Goal: Task Accomplishment & Management: Use online tool/utility

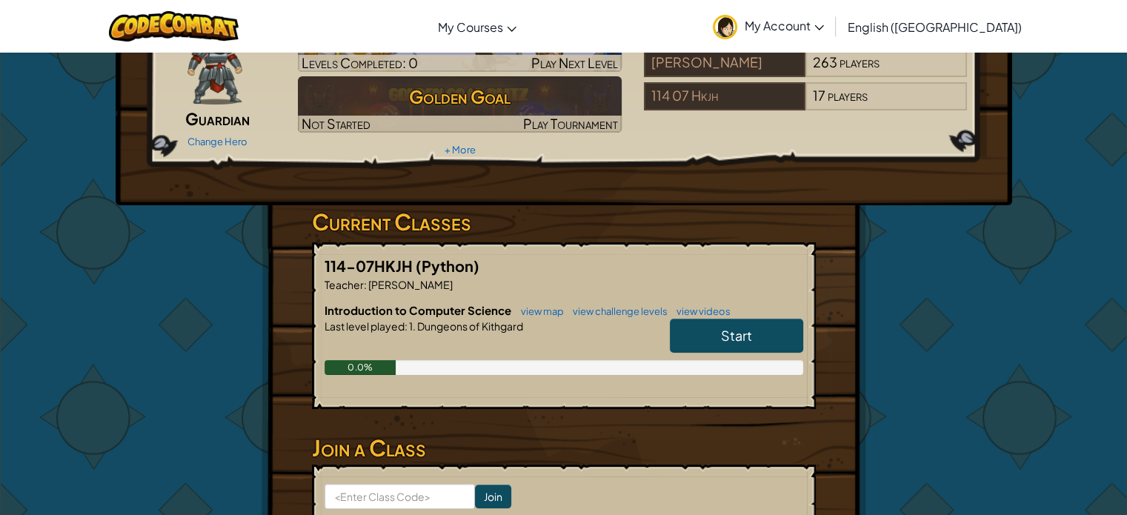
scroll to position [222, 0]
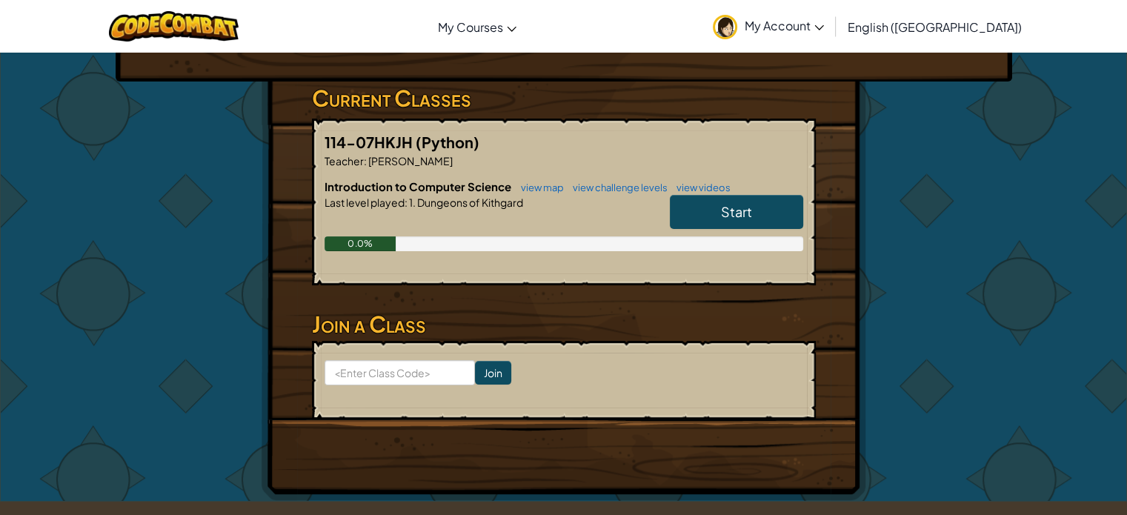
click at [750, 208] on span "Start" at bounding box center [736, 211] width 31 height 17
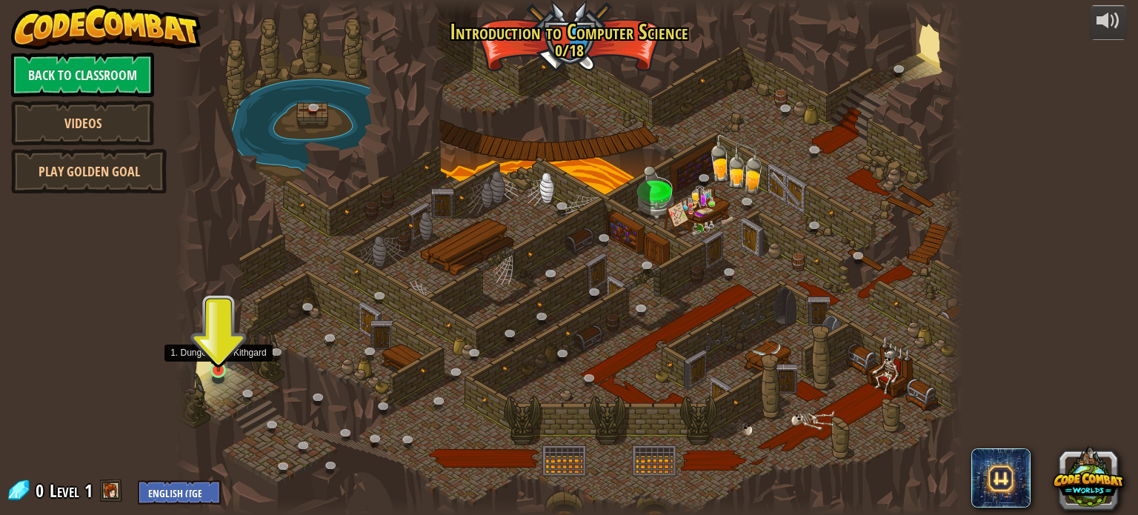
click at [218, 356] on img at bounding box center [218, 349] width 19 height 44
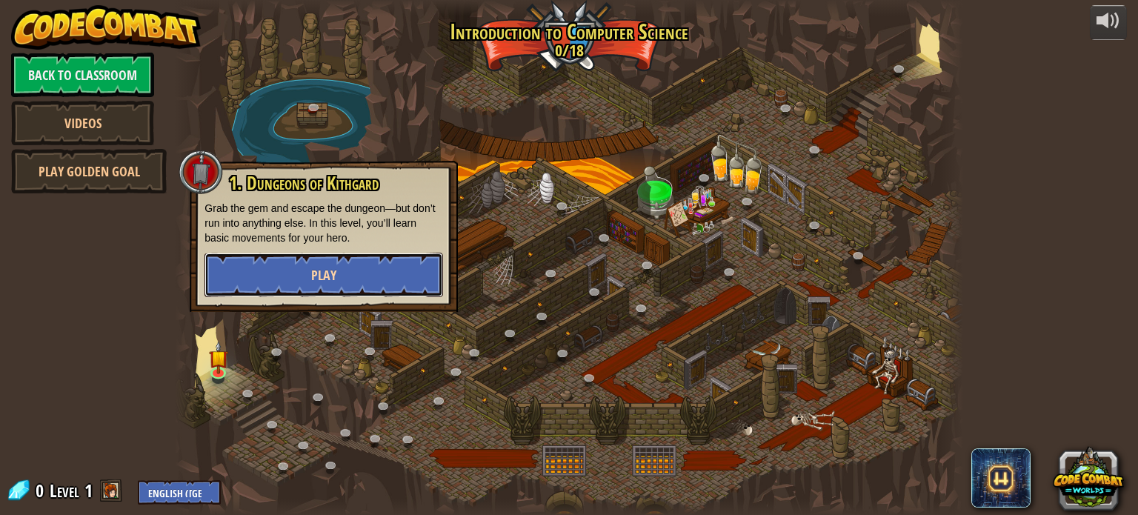
click at [243, 278] on button "Play" at bounding box center [323, 275] width 238 height 44
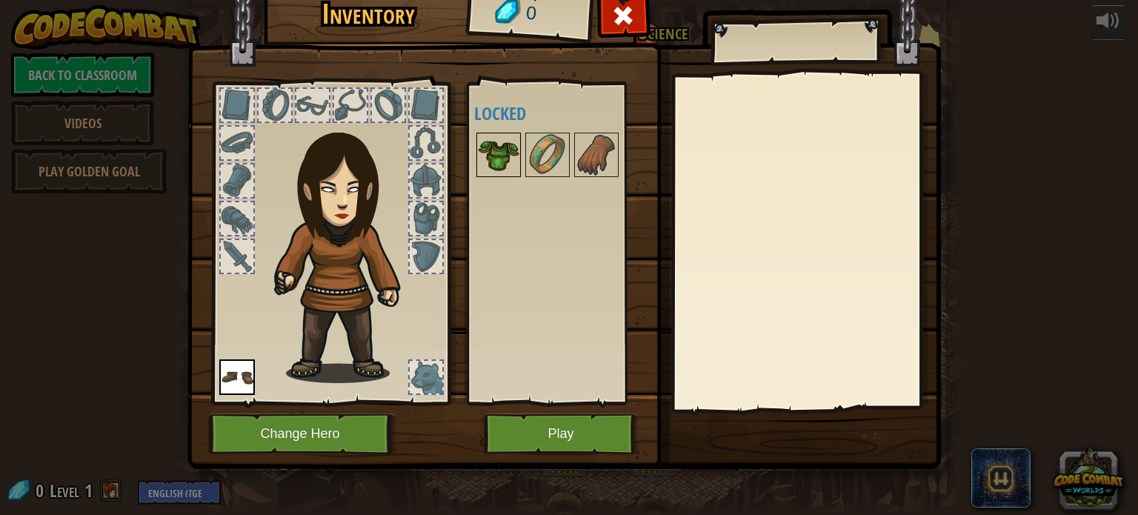
click at [518, 156] on div at bounding box center [498, 155] width 44 height 44
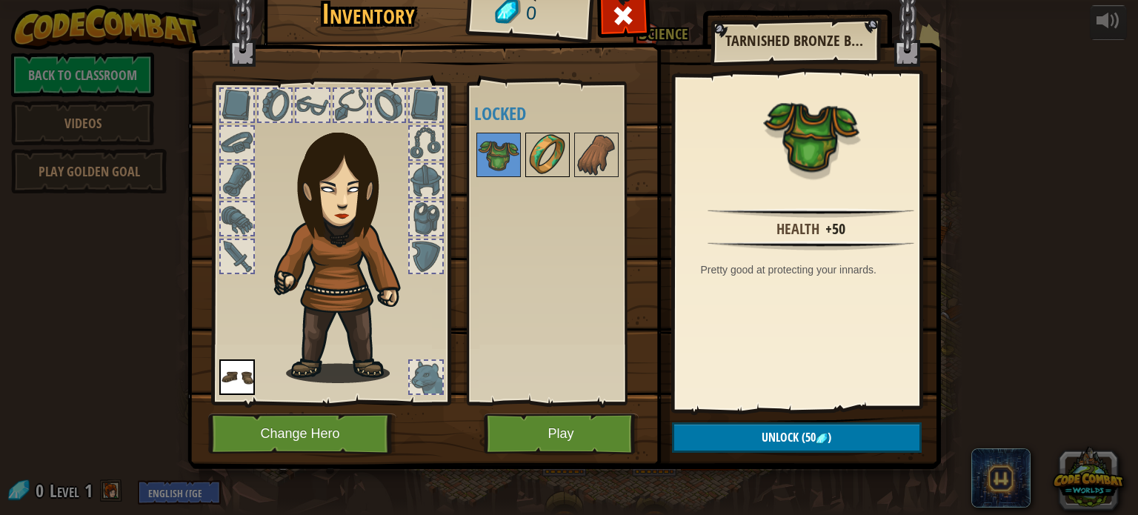
click at [546, 153] on img at bounding box center [547, 154] width 41 height 41
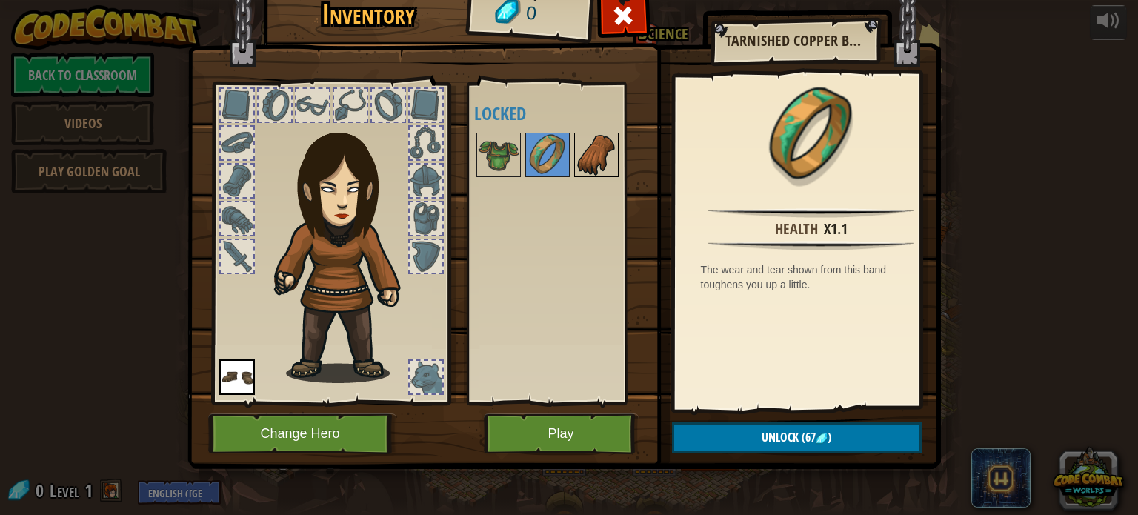
click at [581, 158] on img at bounding box center [595, 154] width 41 height 41
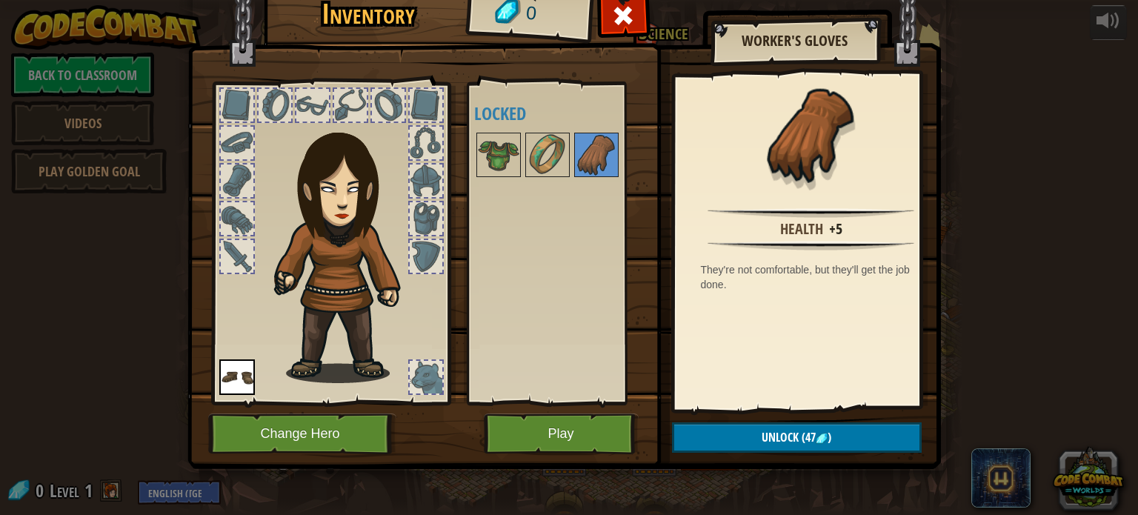
click at [954, 167] on div "Inventory 0 Available Equip (double-click to equip) Locked Worker's Gloves Heal…" at bounding box center [569, 257] width 1138 height 515
click at [587, 420] on button "Play" at bounding box center [561, 433] width 155 height 41
